Goal: Information Seeking & Learning: Learn about a topic

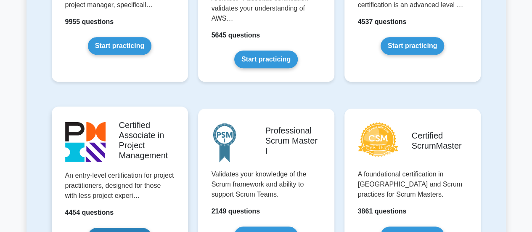
scroll to position [295, 0]
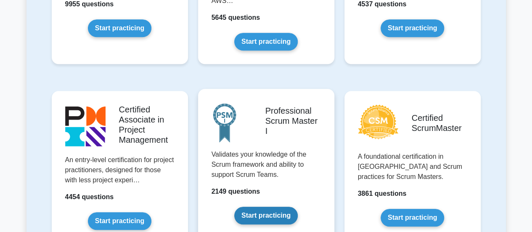
click at [293, 207] on link "Start practicing" at bounding box center [266, 216] width 64 height 18
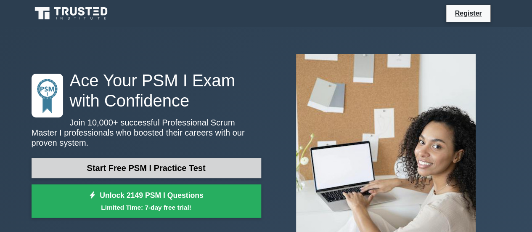
click at [230, 161] on link "Start Free PSM I Practice Test" at bounding box center [147, 168] width 230 height 20
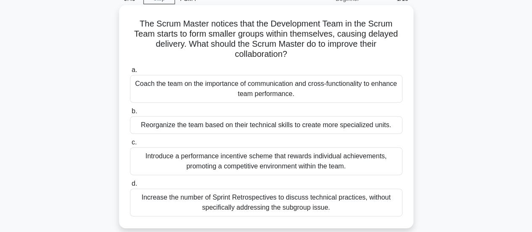
scroll to position [84, 0]
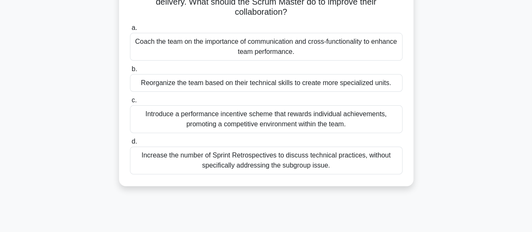
click at [179, 43] on div "Coach the team on the importance of communication and cross-functionality to en…" at bounding box center [266, 47] width 273 height 28
click at [130, 31] on input "a. Coach the team on the importance of communication and cross-functionality to…" at bounding box center [130, 27] width 0 height 5
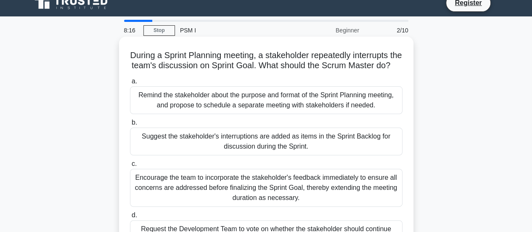
scroll to position [0, 0]
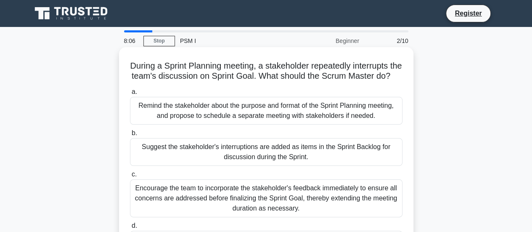
click at [197, 122] on div "Remind the stakeholder about the purpose and format of the Sprint Planning meet…" at bounding box center [266, 111] width 273 height 28
click at [130, 95] on input "a. Remind the stakeholder about the purpose and format of the Sprint Planning m…" at bounding box center [130, 91] width 0 height 5
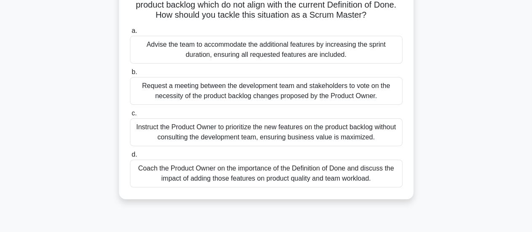
scroll to position [84, 0]
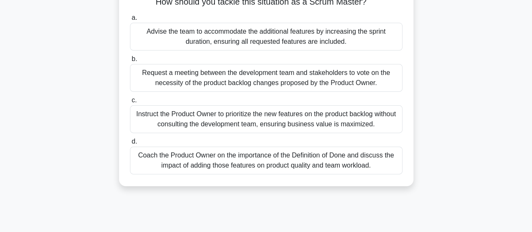
click at [228, 160] on div "Coach the Product Owner on the importance of the Definition of Done and discuss…" at bounding box center [266, 160] width 273 height 28
click at [130, 144] on input "d. Coach the Product Owner on the importance of the Definition of Done and disc…" at bounding box center [130, 141] width 0 height 5
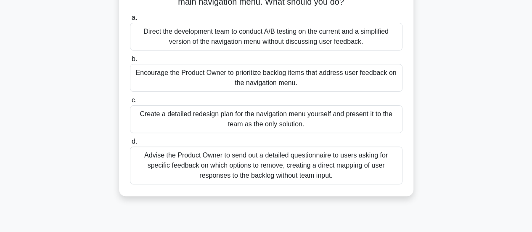
click at [195, 75] on div "Encourage the Product Owner to prioritize backlog items that address user feedb…" at bounding box center [266, 78] width 273 height 28
click at [130, 62] on input "b. Encourage the Product Owner to prioritize backlog items that address user fe…" at bounding box center [130, 58] width 0 height 5
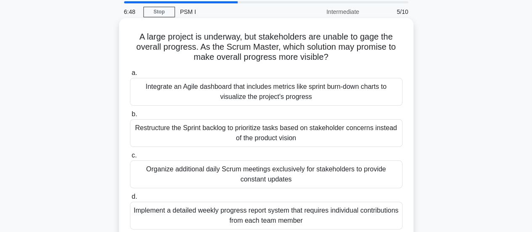
scroll to position [42, 0]
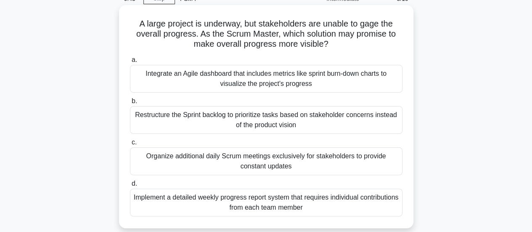
click at [214, 86] on div "Integrate an Agile dashboard that includes metrics like sprint burn-down charts…" at bounding box center [266, 79] width 273 height 28
click at [130, 63] on input "a. Integrate an Agile dashboard that includes metrics like sprint burn-down cha…" at bounding box center [130, 59] width 0 height 5
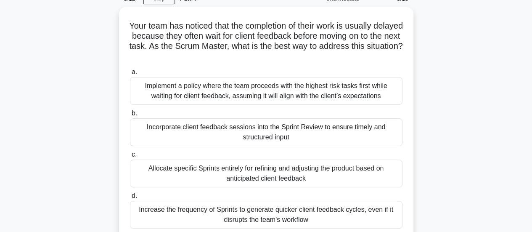
scroll to position [84, 0]
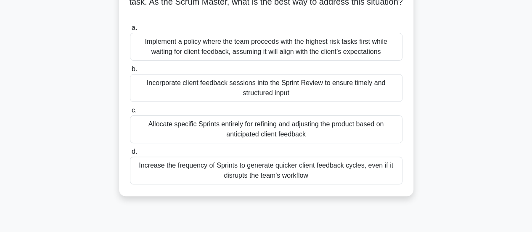
click at [222, 84] on div "Incorporate client feedback sessions into the Sprint Review to ensure timely an…" at bounding box center [266, 88] width 273 height 28
click at [130, 72] on input "b. Incorporate client feedback sessions into the Sprint Review to ensure timely…" at bounding box center [130, 68] width 0 height 5
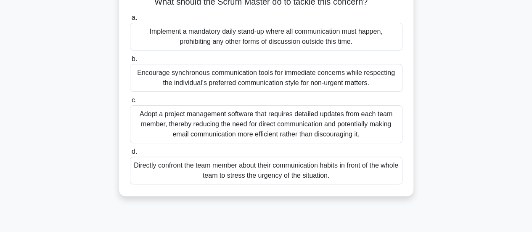
scroll to position [42, 0]
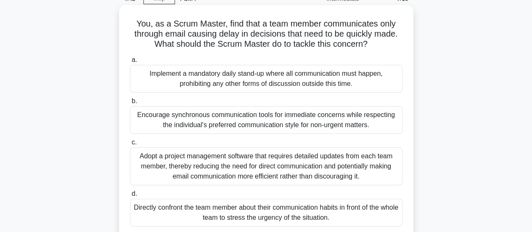
click at [198, 125] on div "Encourage synchronous communication tools for immediate concerns while respecti…" at bounding box center [266, 120] width 273 height 28
click at [130, 104] on input "b. Encourage synchronous communication tools for immediate concerns while respe…" at bounding box center [130, 100] width 0 height 5
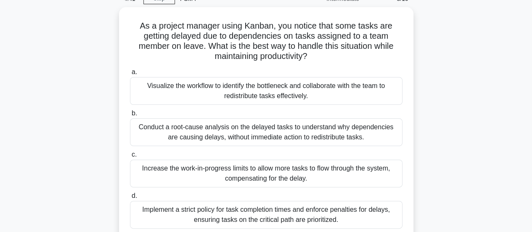
scroll to position [0, 0]
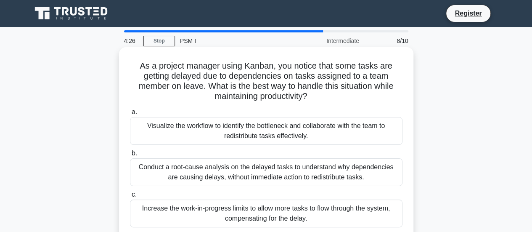
click at [198, 130] on div "Visualize the workflow to identify the bottleneck and collaborate with the team…" at bounding box center [266, 131] width 273 height 28
click at [130, 115] on input "a. Visualize the workflow to identify the bottleneck and collaborate with the t…" at bounding box center [130, 111] width 0 height 5
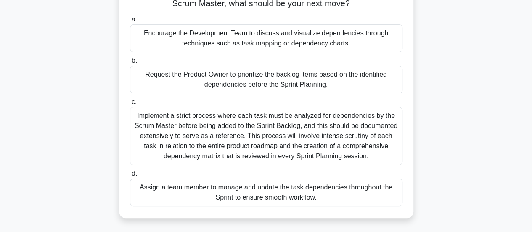
scroll to position [84, 0]
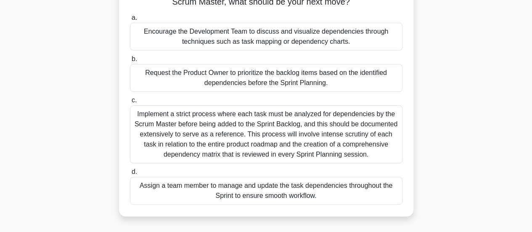
click at [249, 80] on div "Request the Product Owner to prioritize the backlog items based on the identifi…" at bounding box center [266, 78] width 273 height 28
click at [130, 62] on input "b. Request the Product Owner to prioritize the backlog items based on the ident…" at bounding box center [130, 58] width 0 height 5
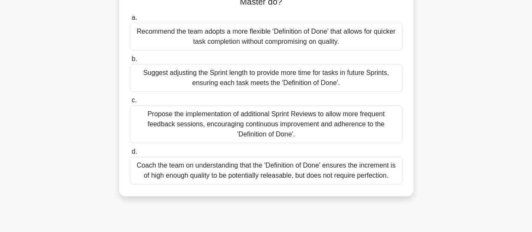
click at [230, 167] on div "Coach the team on understanding that the 'Definition of Done' ensures the incre…" at bounding box center [266, 171] width 273 height 28
click at [130, 154] on input "d. Coach the team on understanding that the 'Definition of Done' ensures the in…" at bounding box center [130, 151] width 0 height 5
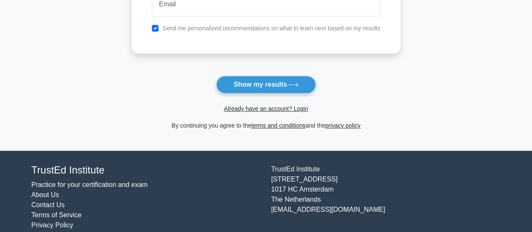
scroll to position [190, 0]
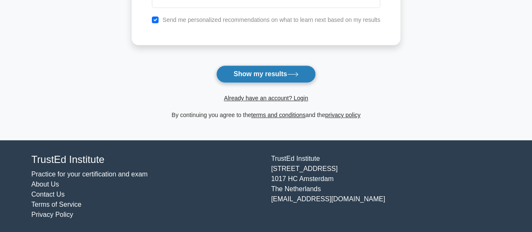
click at [276, 74] on button "Show my results" at bounding box center [265, 74] width 99 height 18
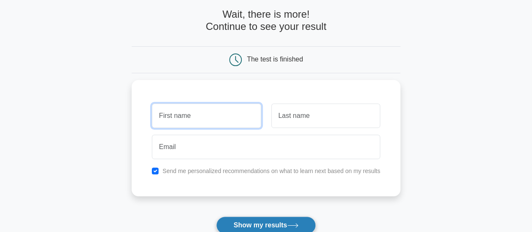
scroll to position [38, 0]
